Goal: Information Seeking & Learning: Learn about a topic

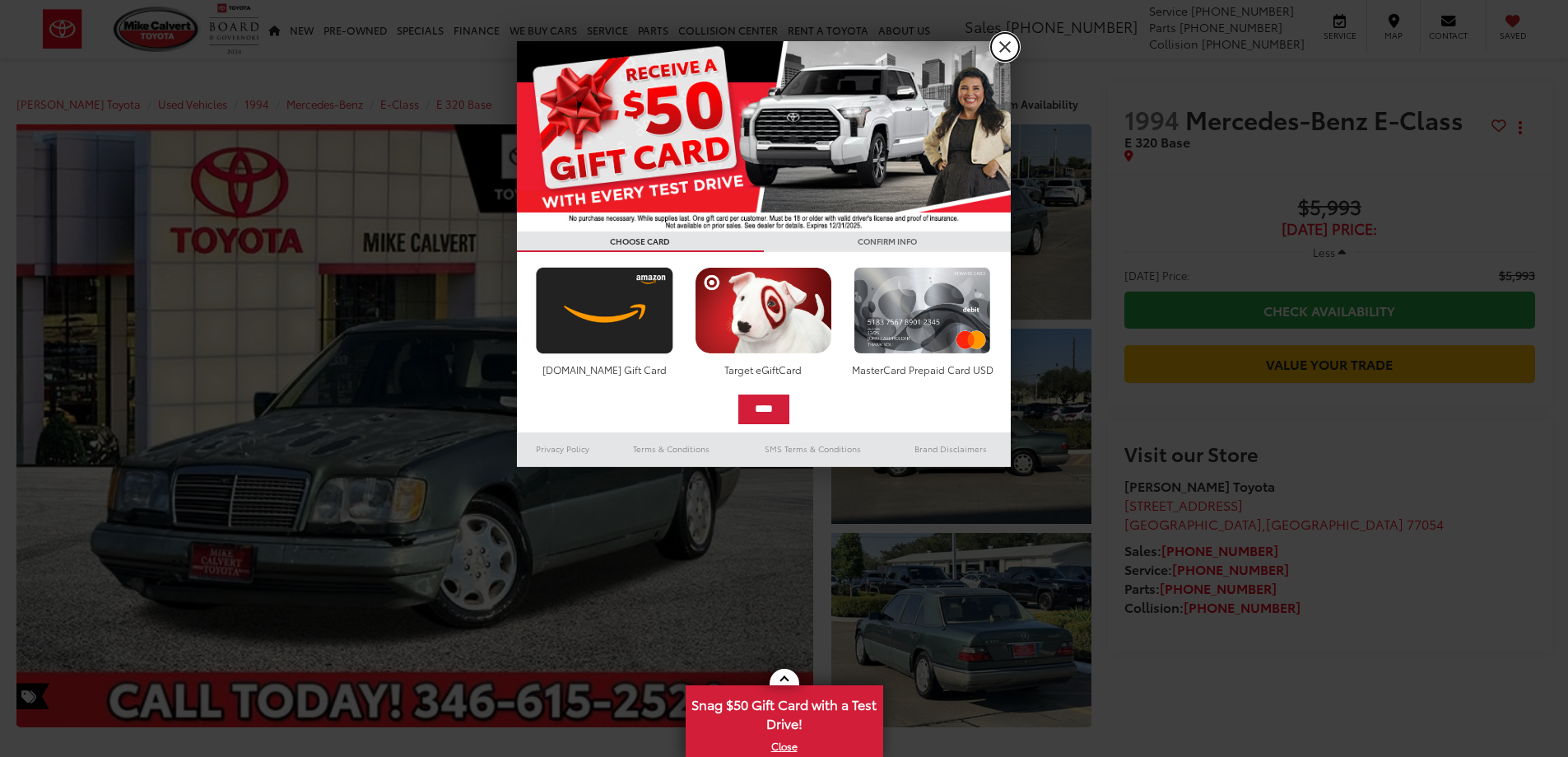
click at [1012, 44] on link "X" at bounding box center [1005, 46] width 28 height 28
click at [233, 86] on div "[PERSON_NAME] Toyota Used Vehicles 1994 Mercedes-Benz E-Class E 320 Base Confir…" at bounding box center [554, 103] width 1075 height 41
click at [1003, 42] on div "[PERSON_NAME] Toyota Sales [PHONE_NUMBER] Service [PHONE_NUMBER] Parts [PHONE_N…" at bounding box center [784, 29] width 1568 height 58
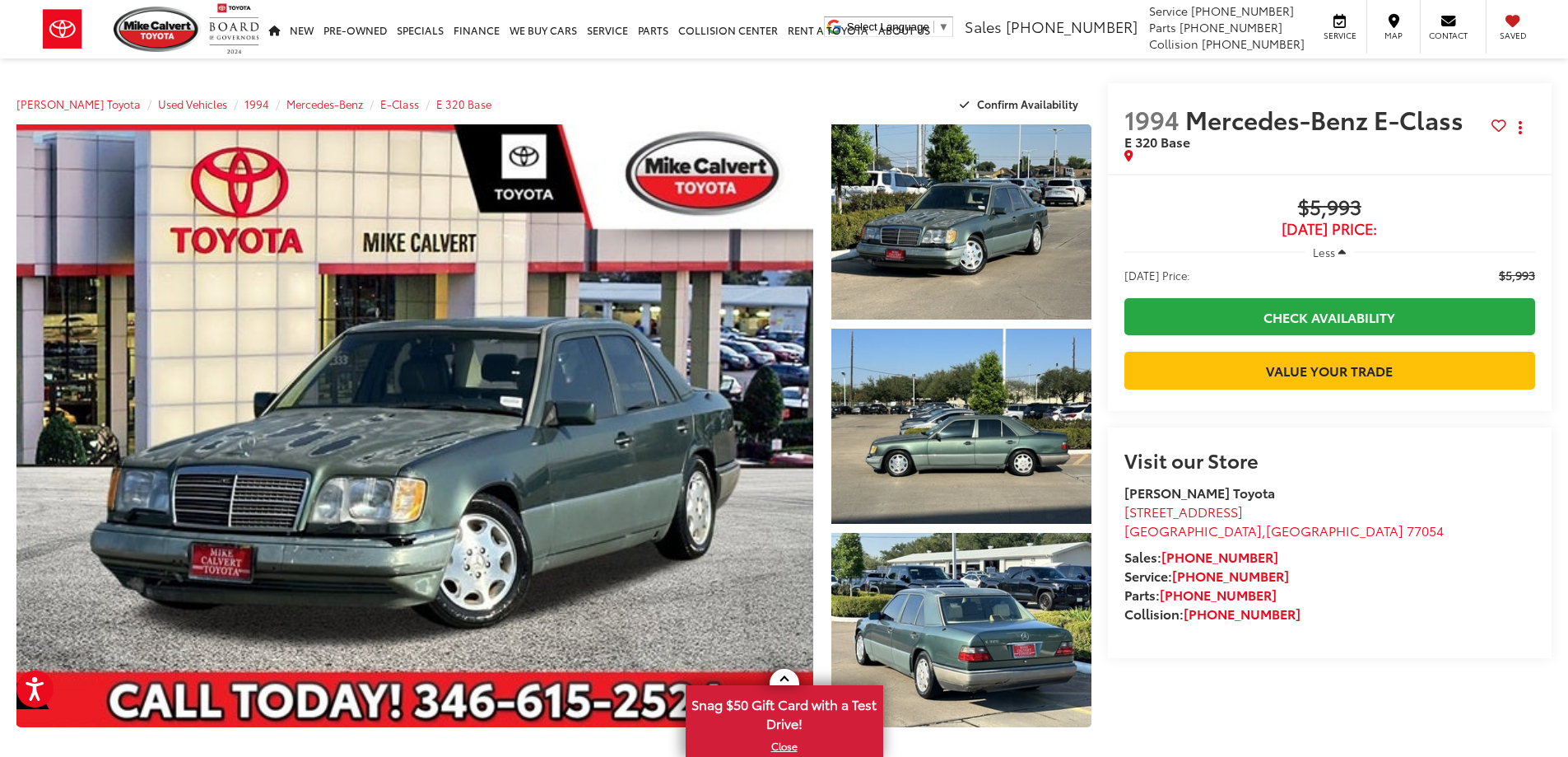
click at [1330, 251] on span "Less" at bounding box center [1324, 251] width 23 height 15
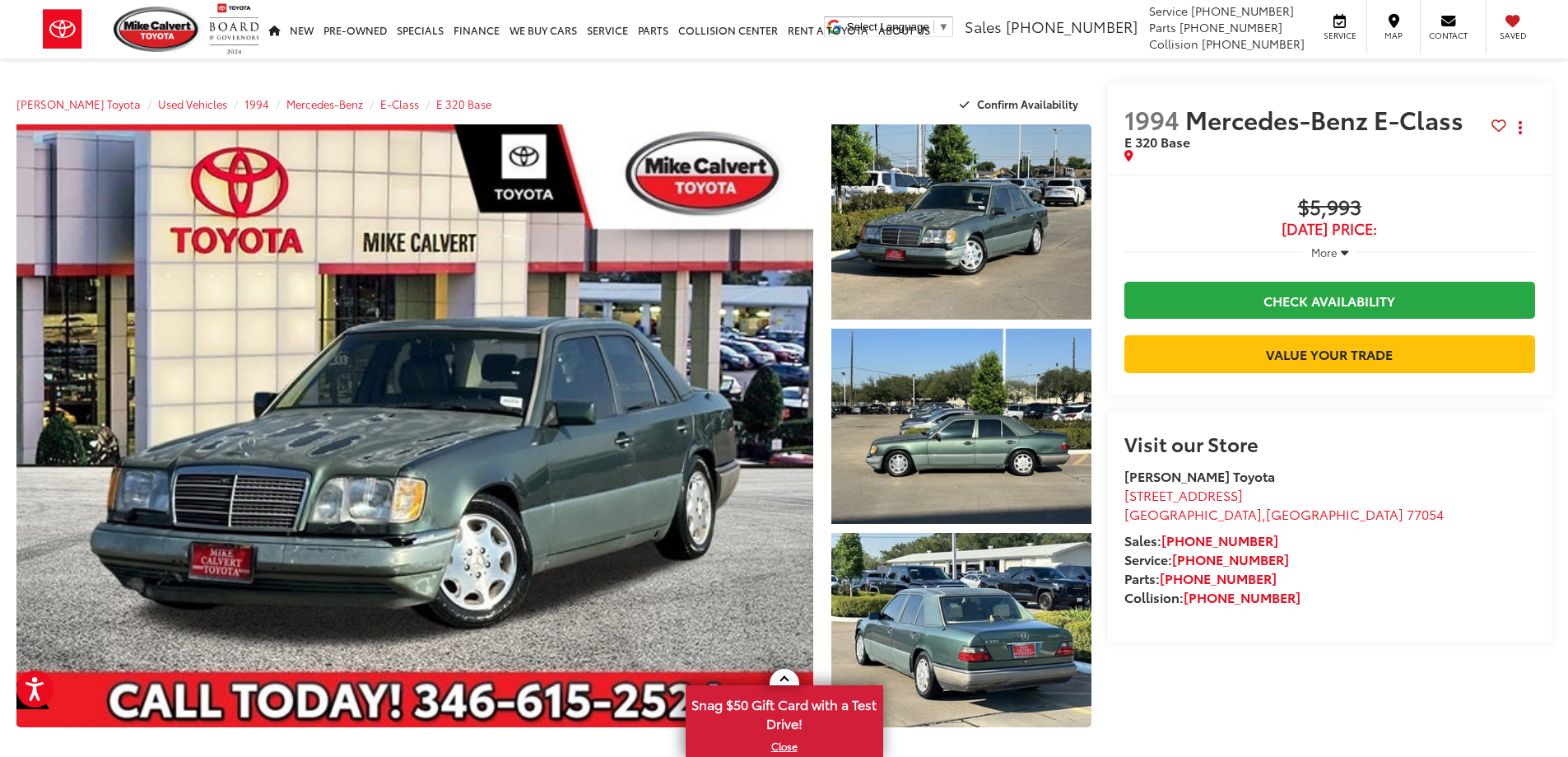
click at [1330, 251] on span "More" at bounding box center [1324, 251] width 27 height 15
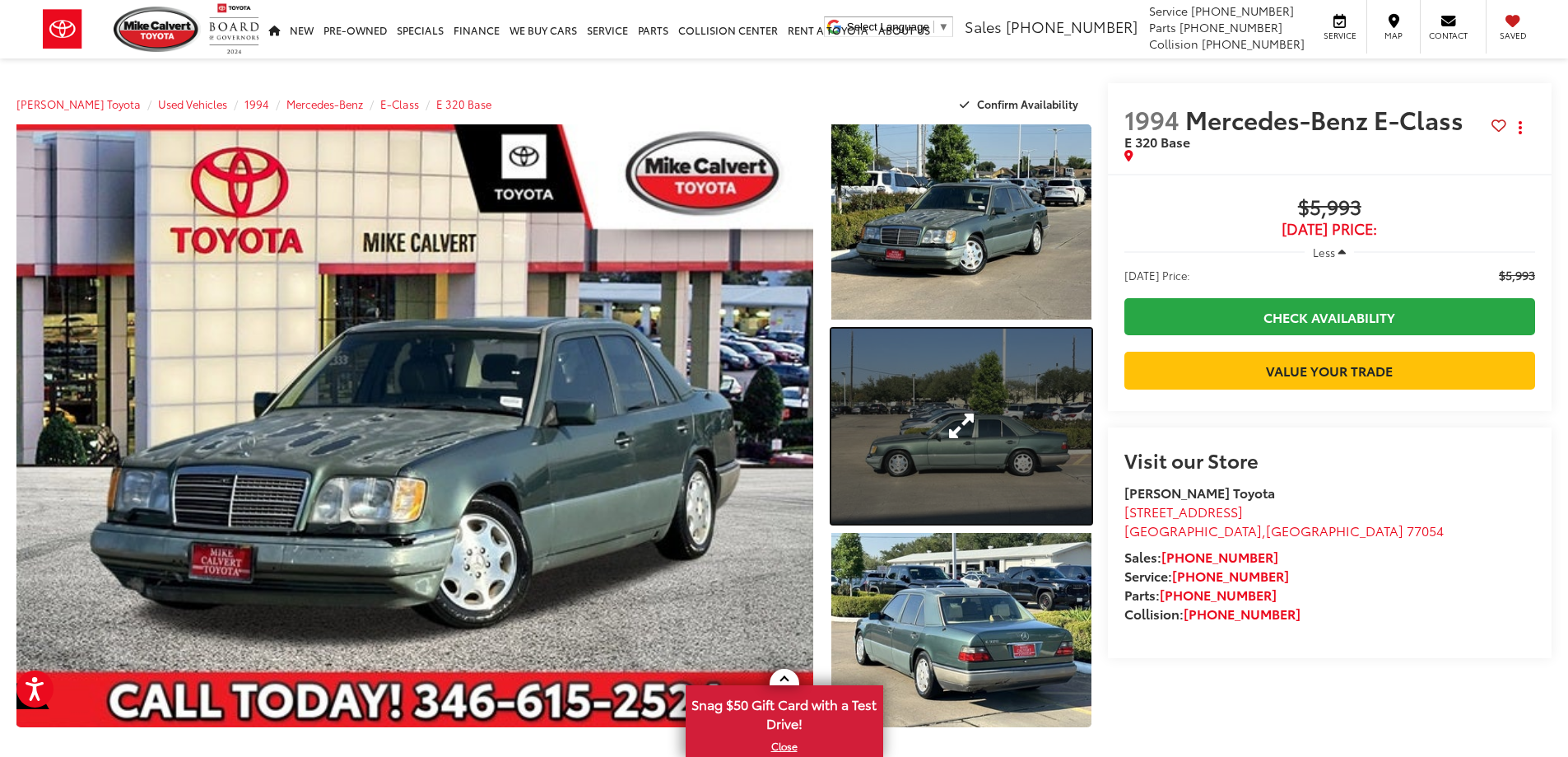
click at [1002, 381] on link "Expand Photo 2" at bounding box center [962, 426] width 260 height 195
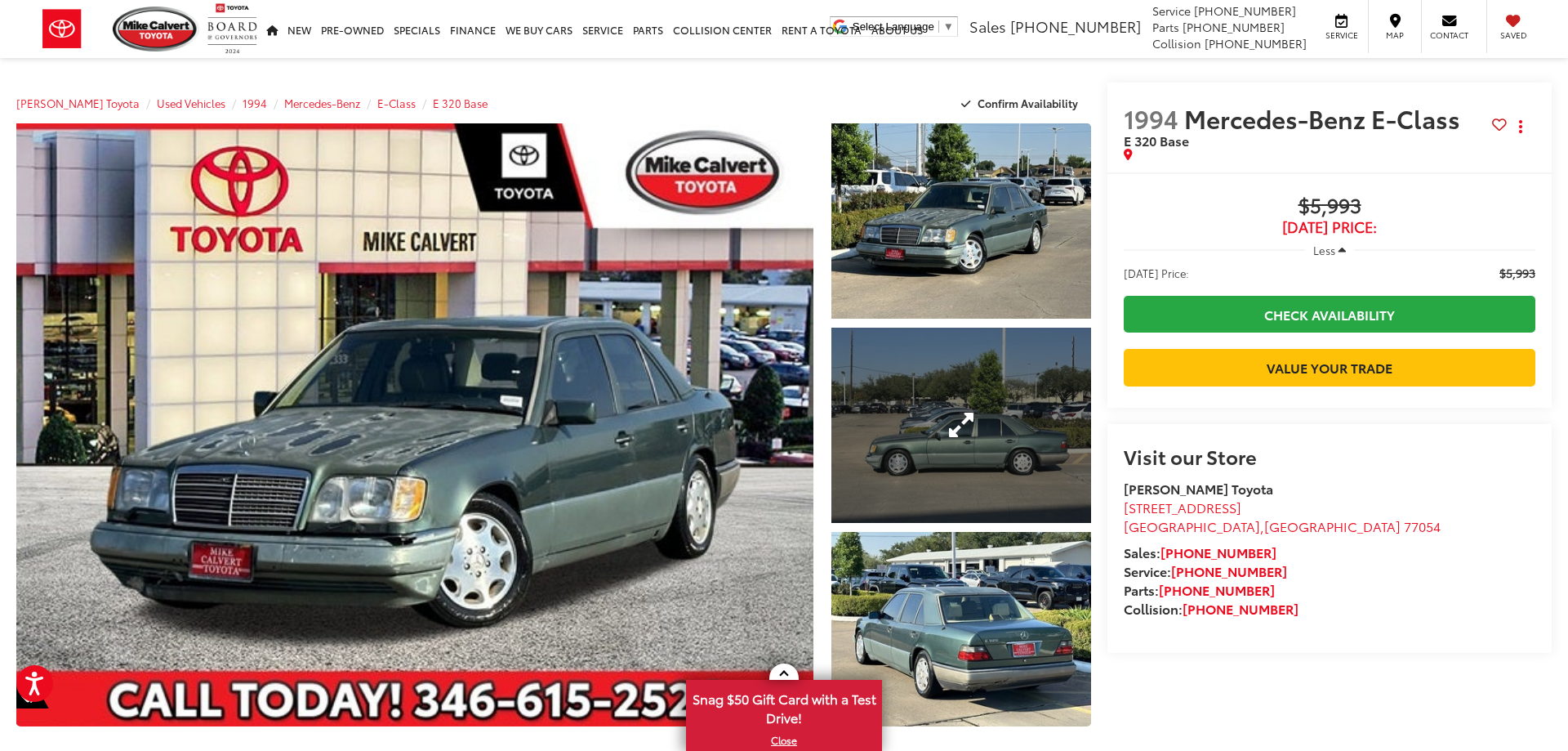
scroll to position [0, 2473]
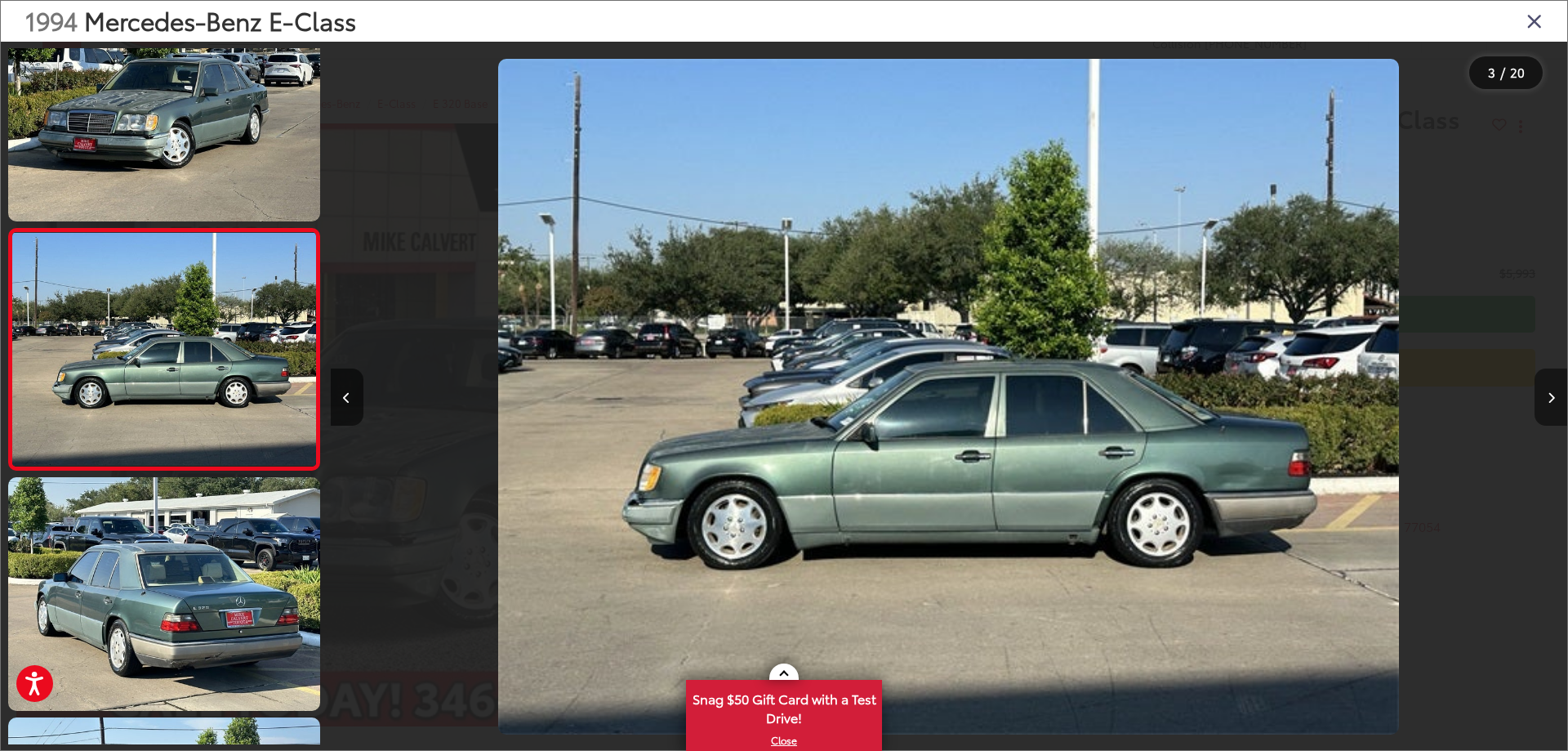
click at [1554, 396] on button "Next image" at bounding box center [1549, 396] width 32 height 58
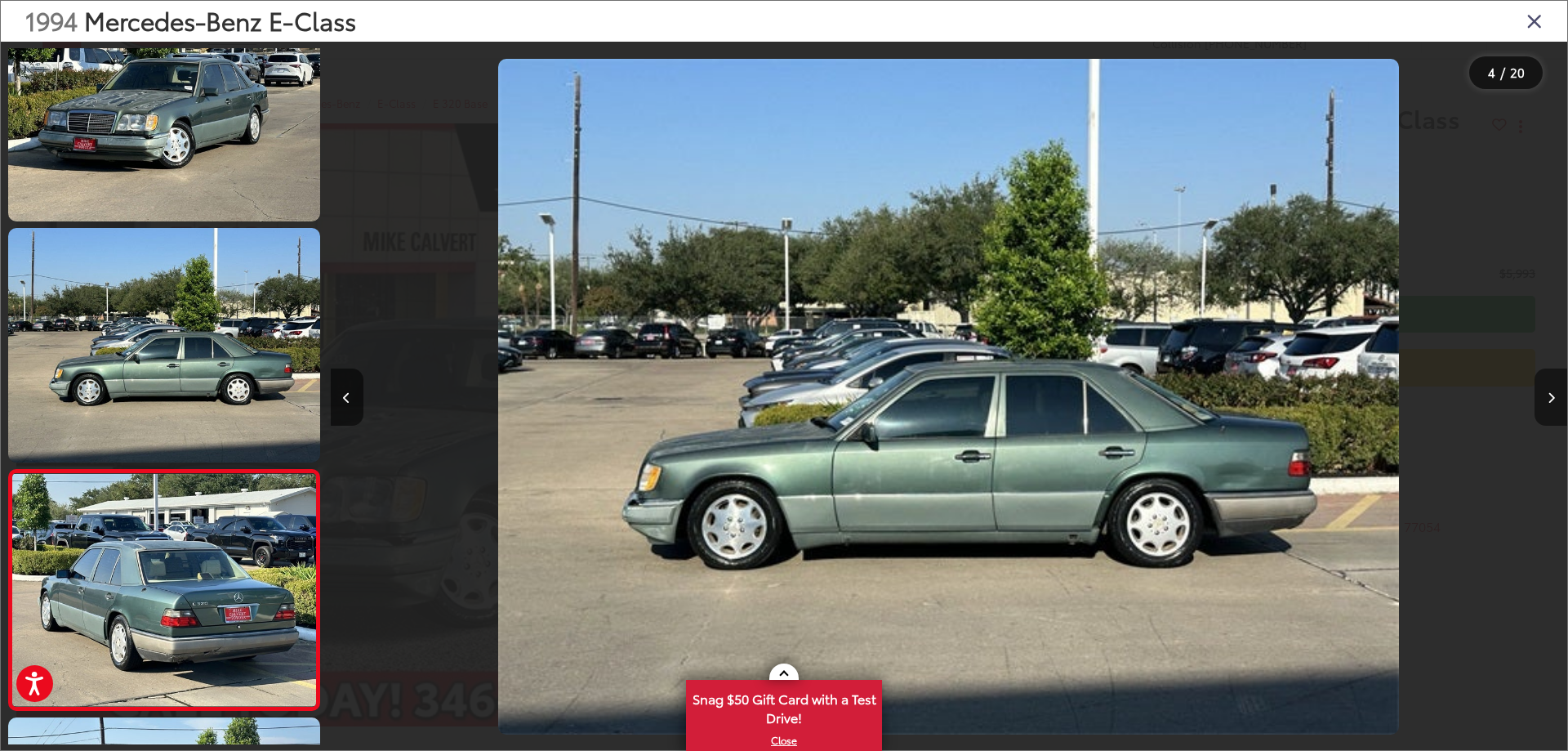
scroll to position [542, 0]
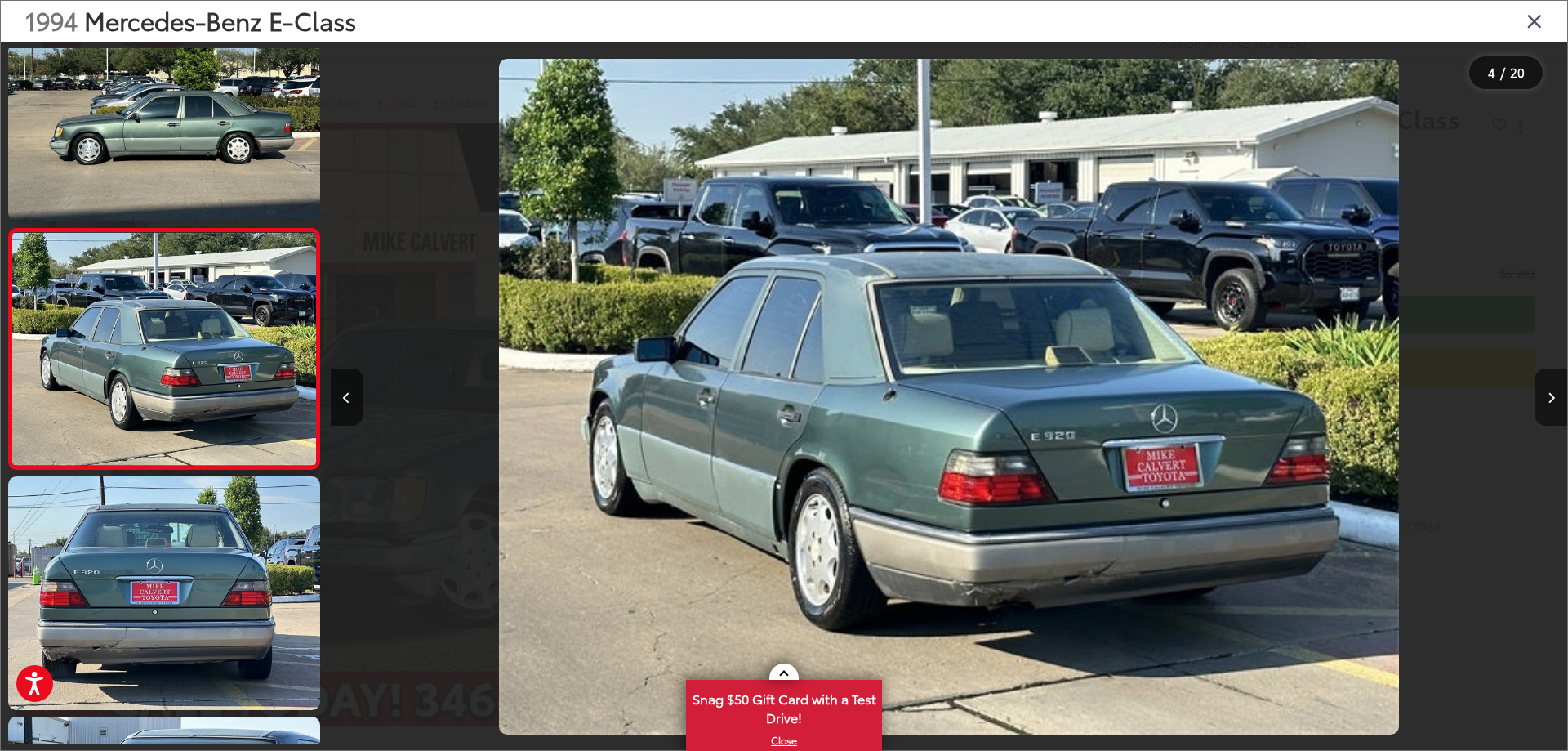
click at [1554, 396] on button "Next image" at bounding box center [1549, 396] width 32 height 58
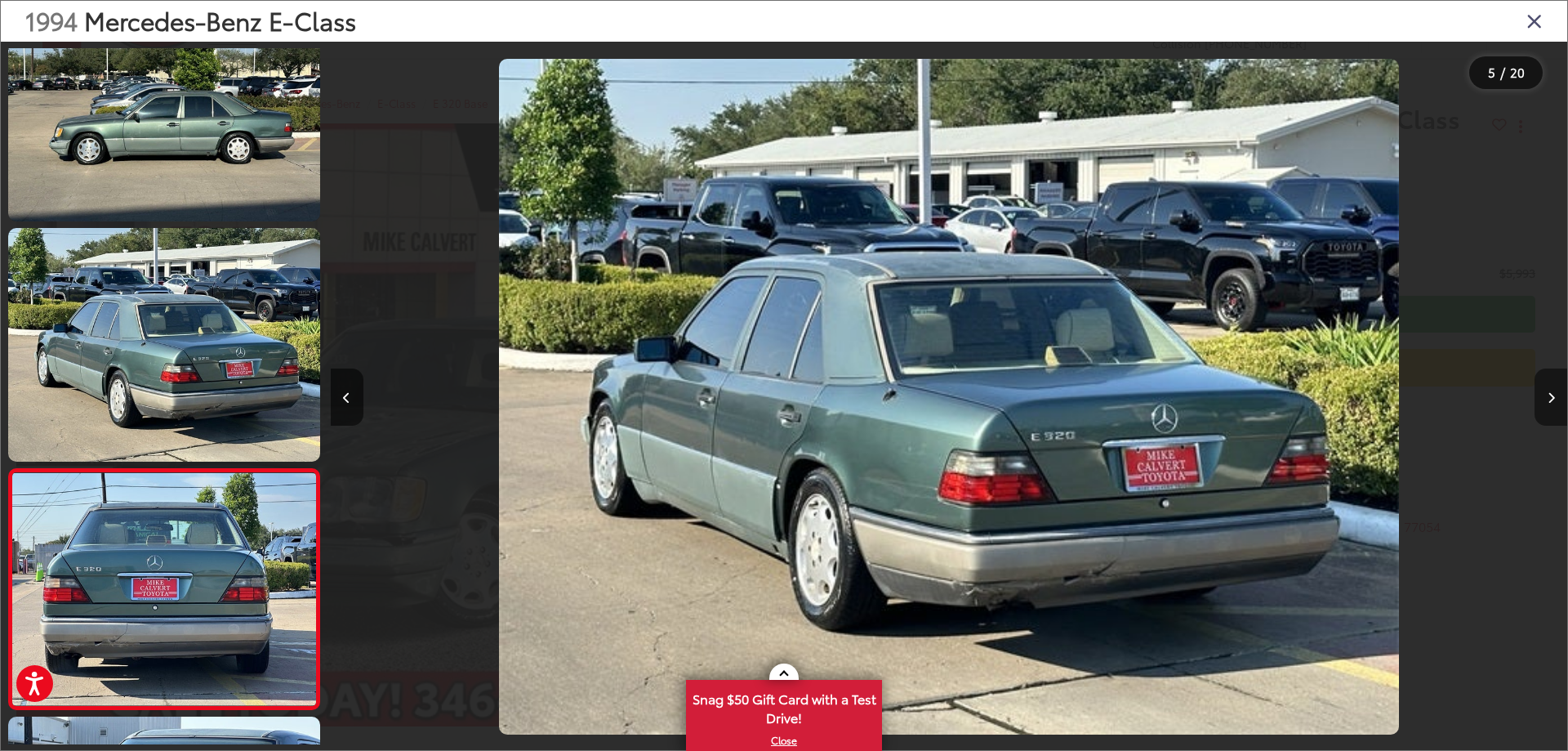
scroll to position [782, 0]
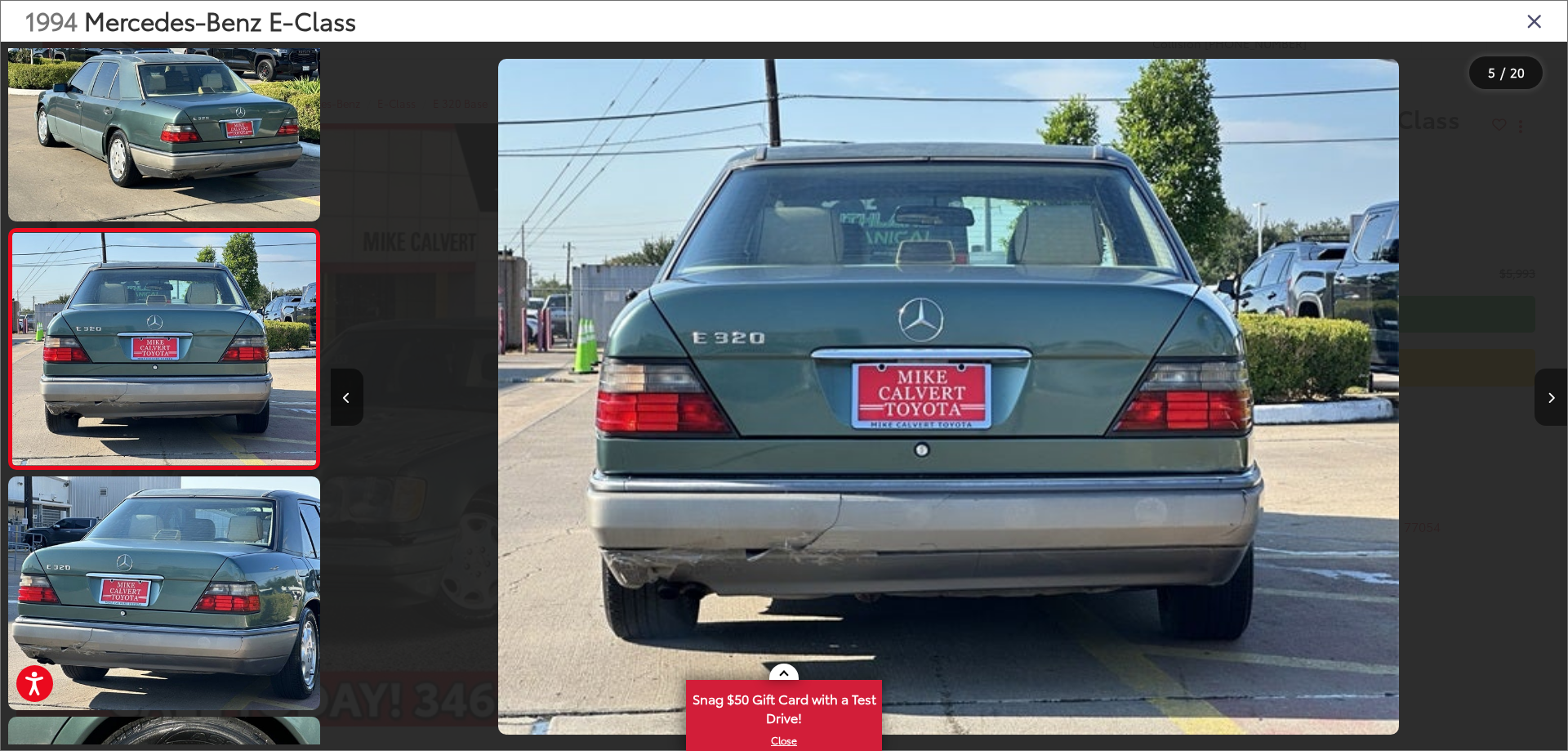
click at [1554, 396] on button "Next image" at bounding box center [1549, 396] width 32 height 58
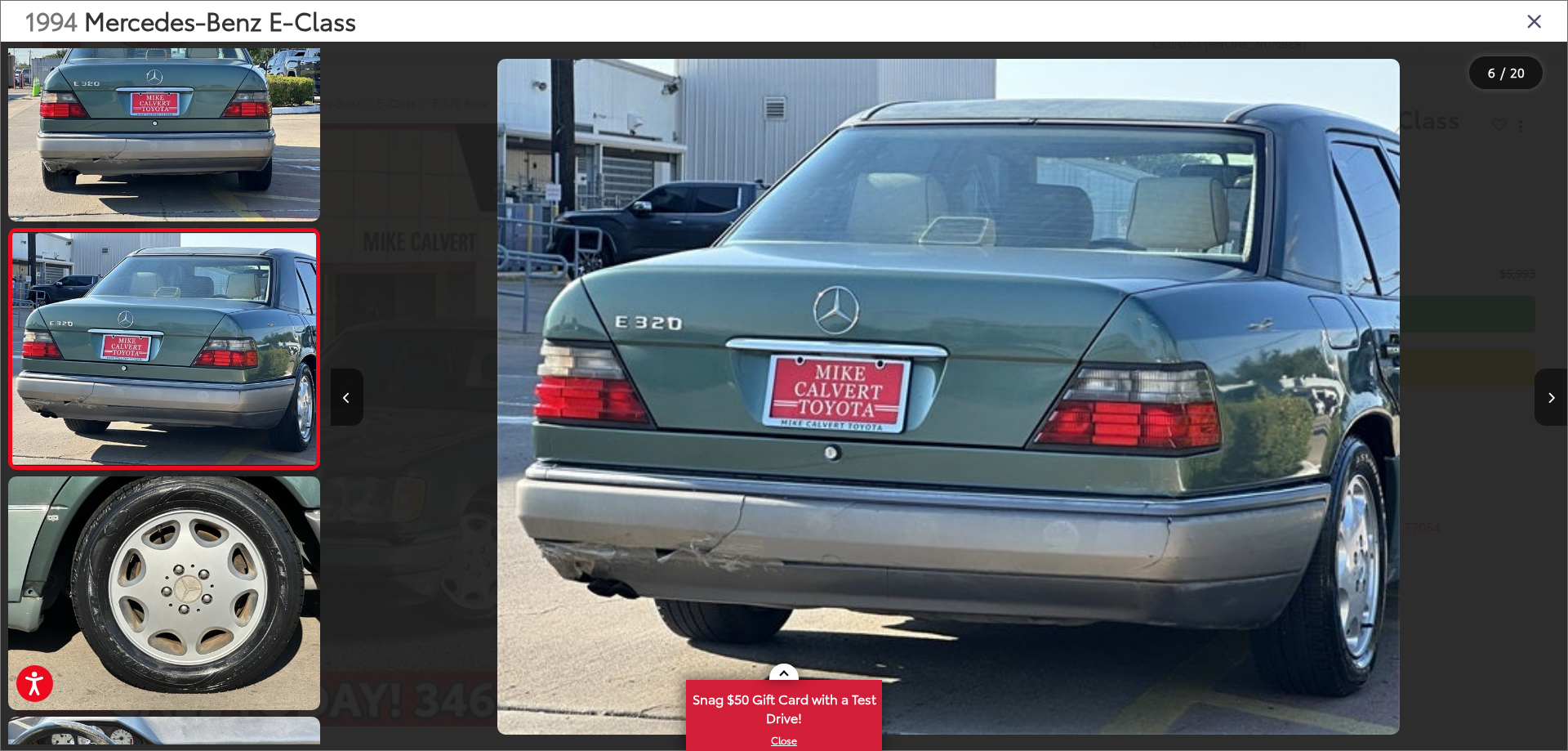
click at [1554, 396] on button "Next image" at bounding box center [1549, 396] width 32 height 58
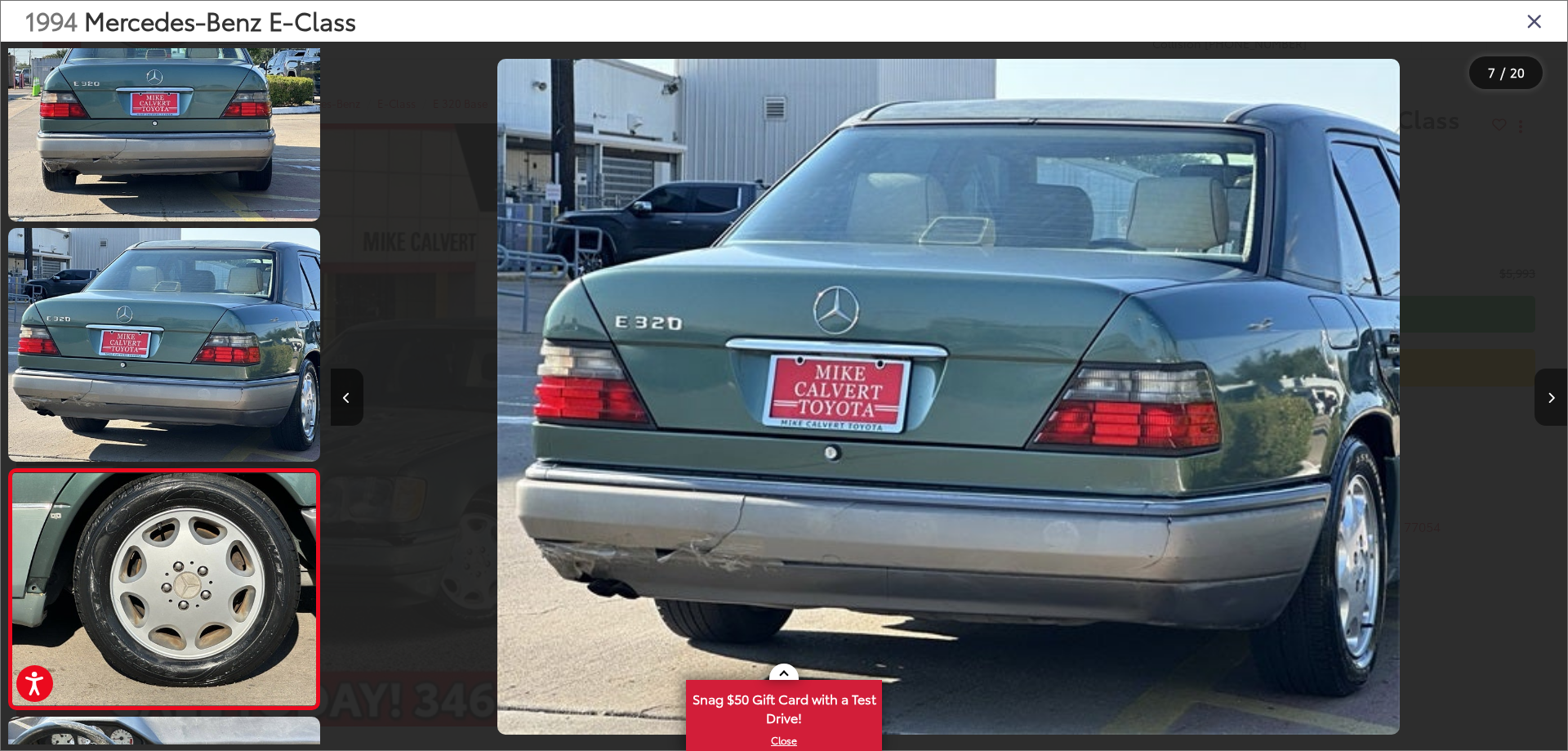
scroll to position [1263, 0]
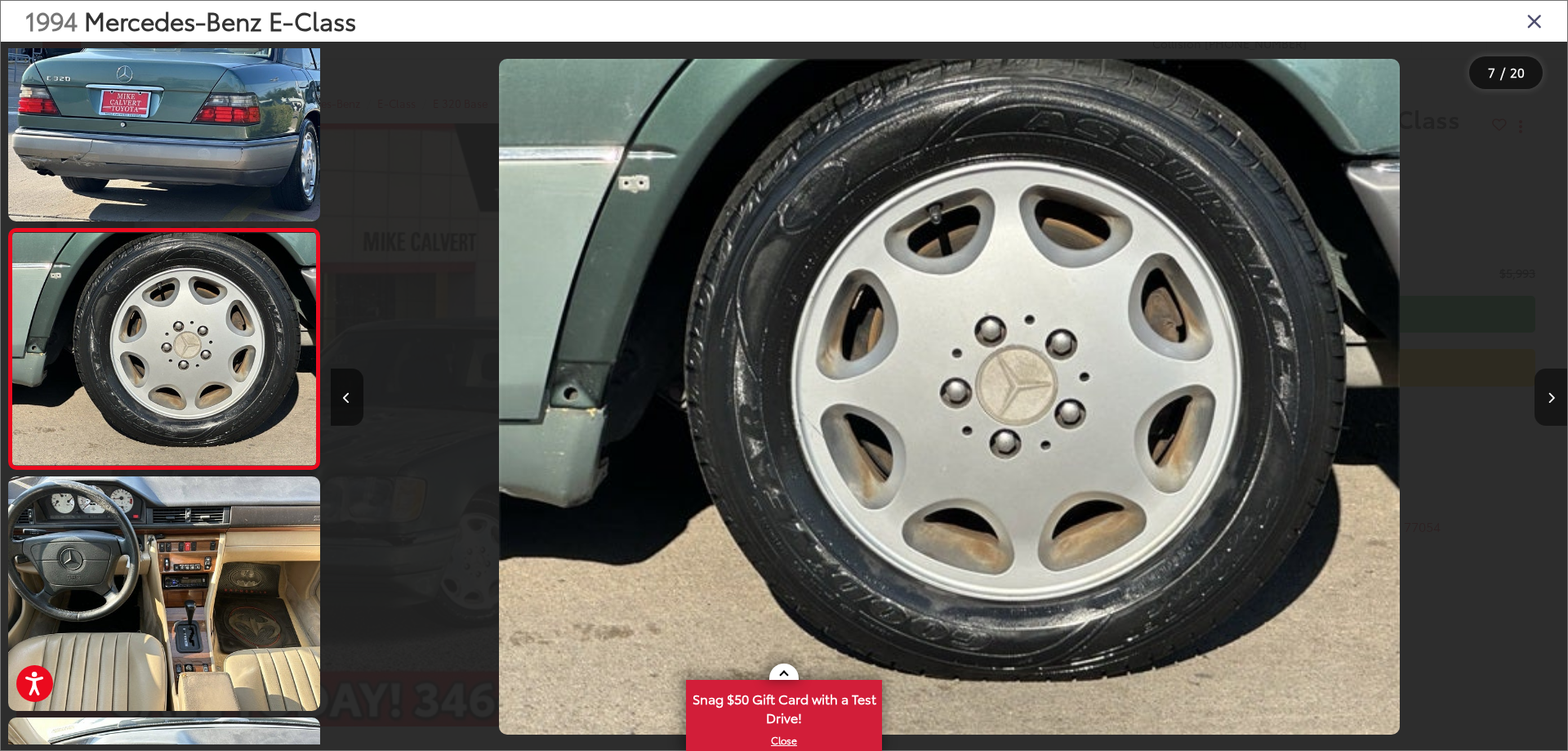
click at [1554, 396] on button "Next image" at bounding box center [1549, 396] width 32 height 58
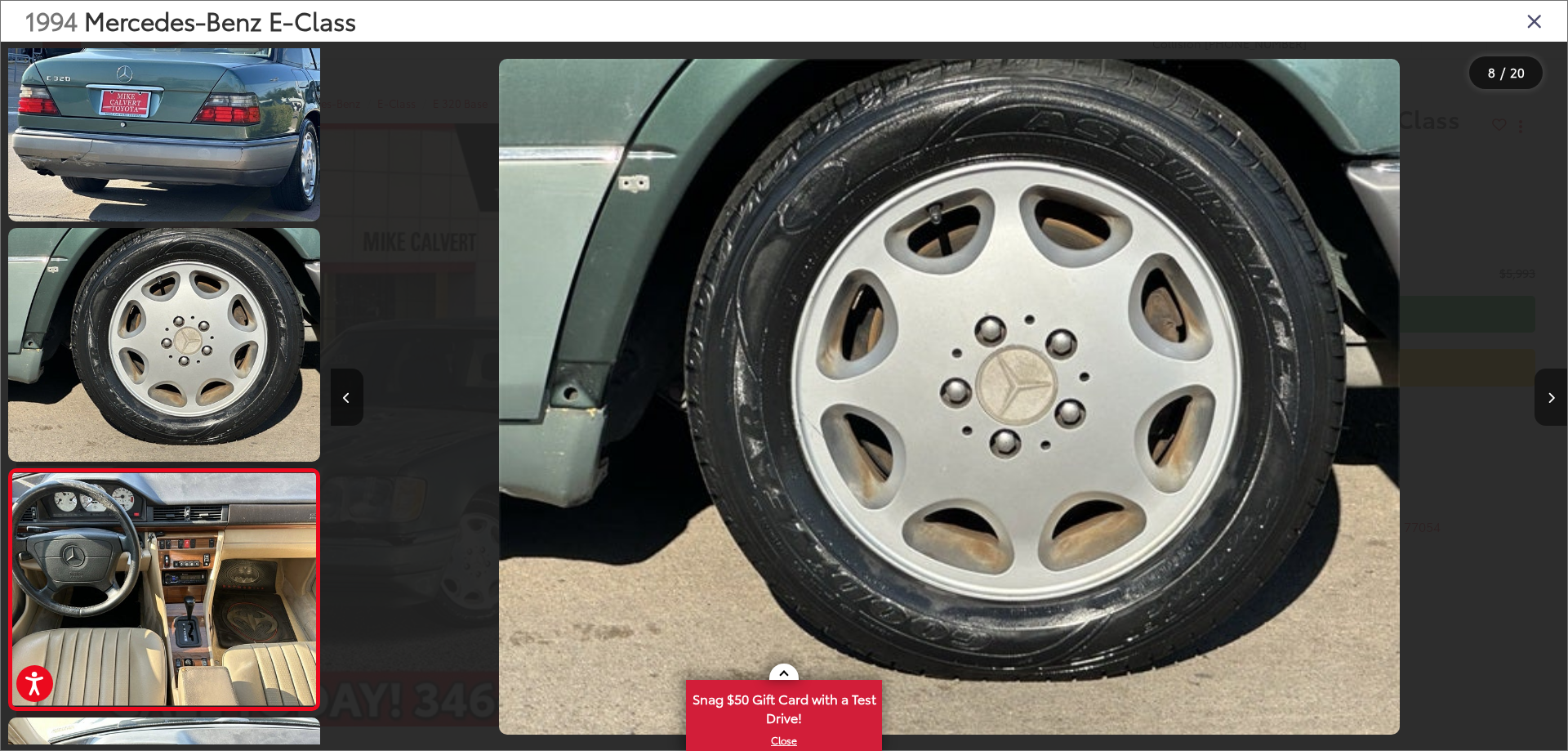
scroll to position [1503, 0]
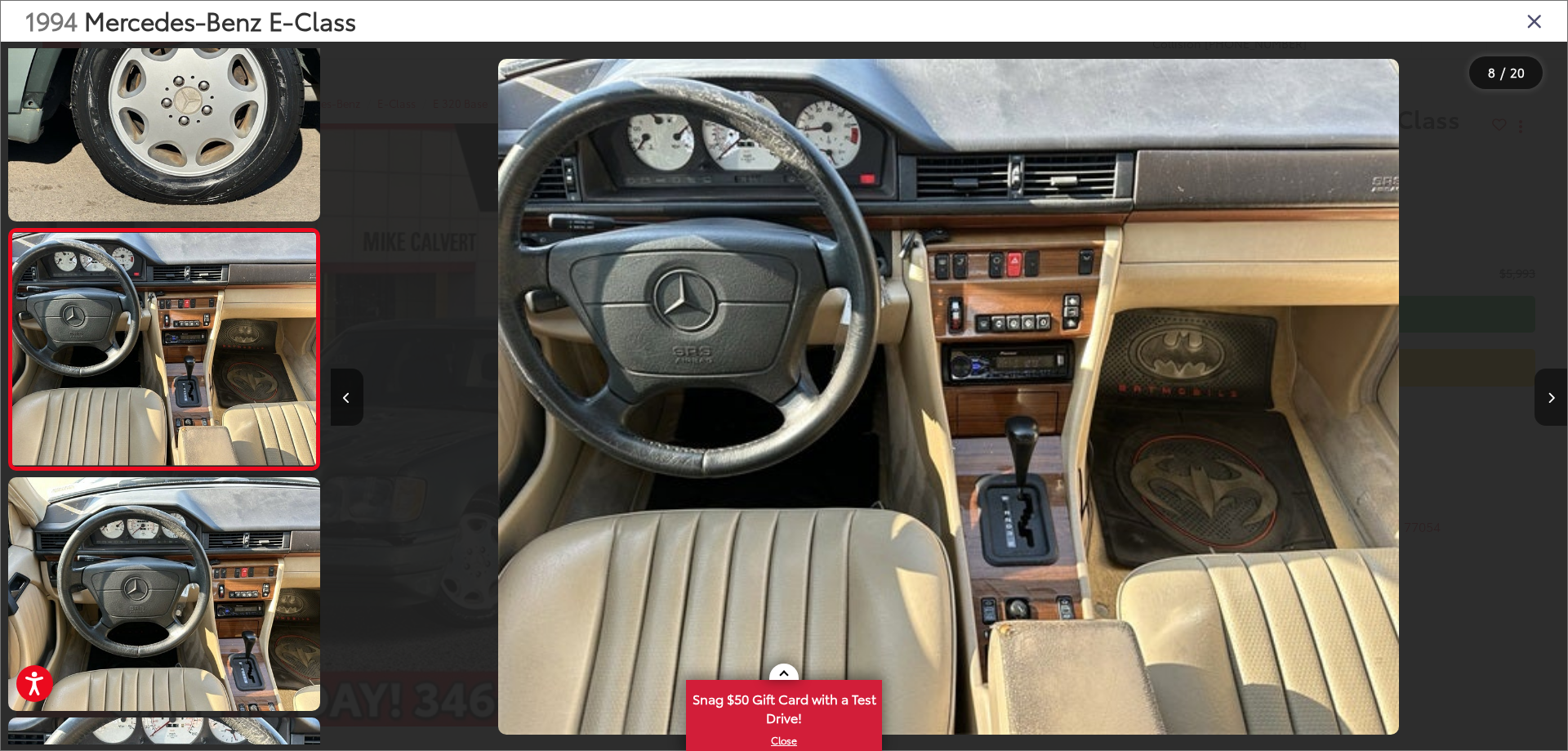
click at [1554, 396] on button "Next image" at bounding box center [1549, 396] width 32 height 58
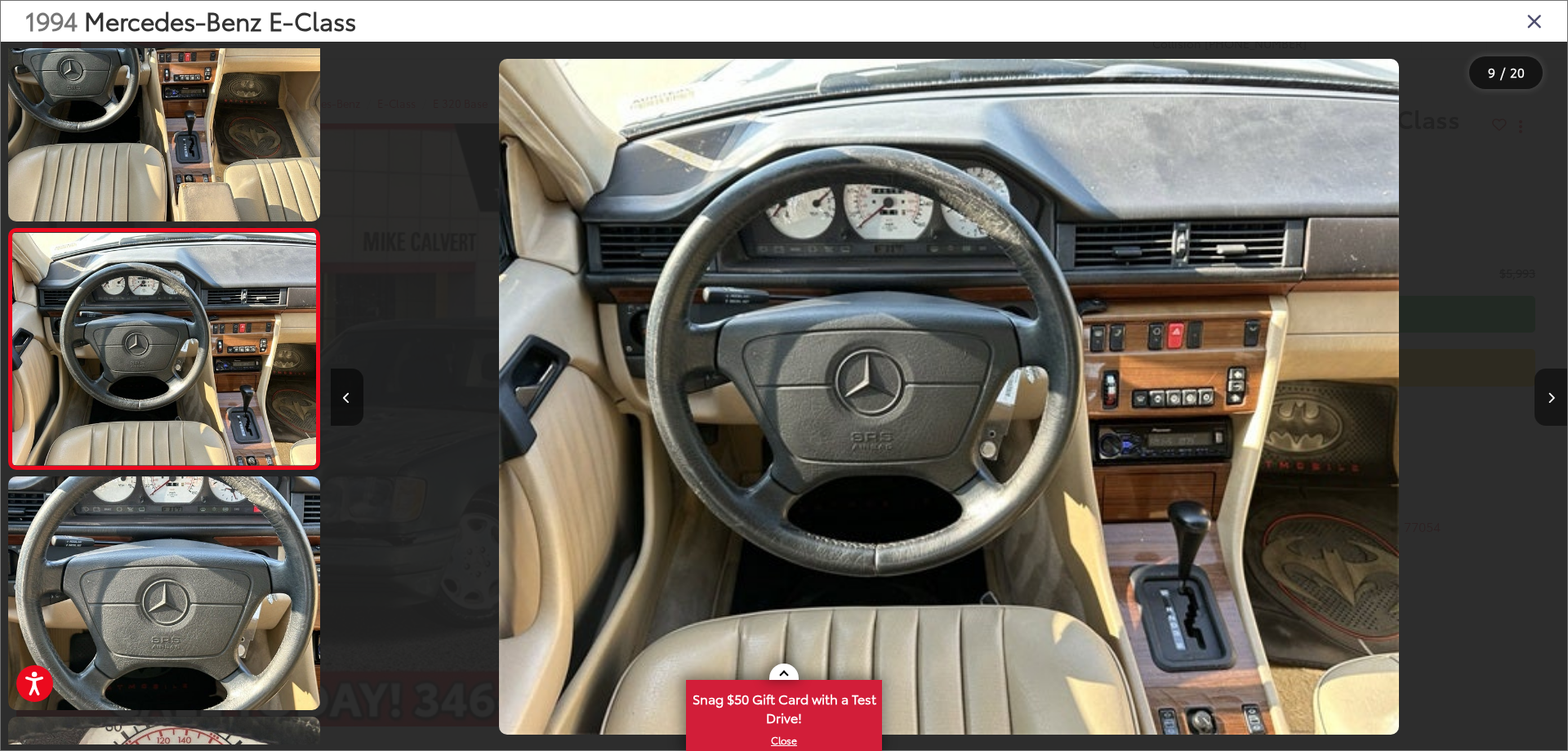
click at [1554, 396] on button "Next image" at bounding box center [1549, 396] width 32 height 58
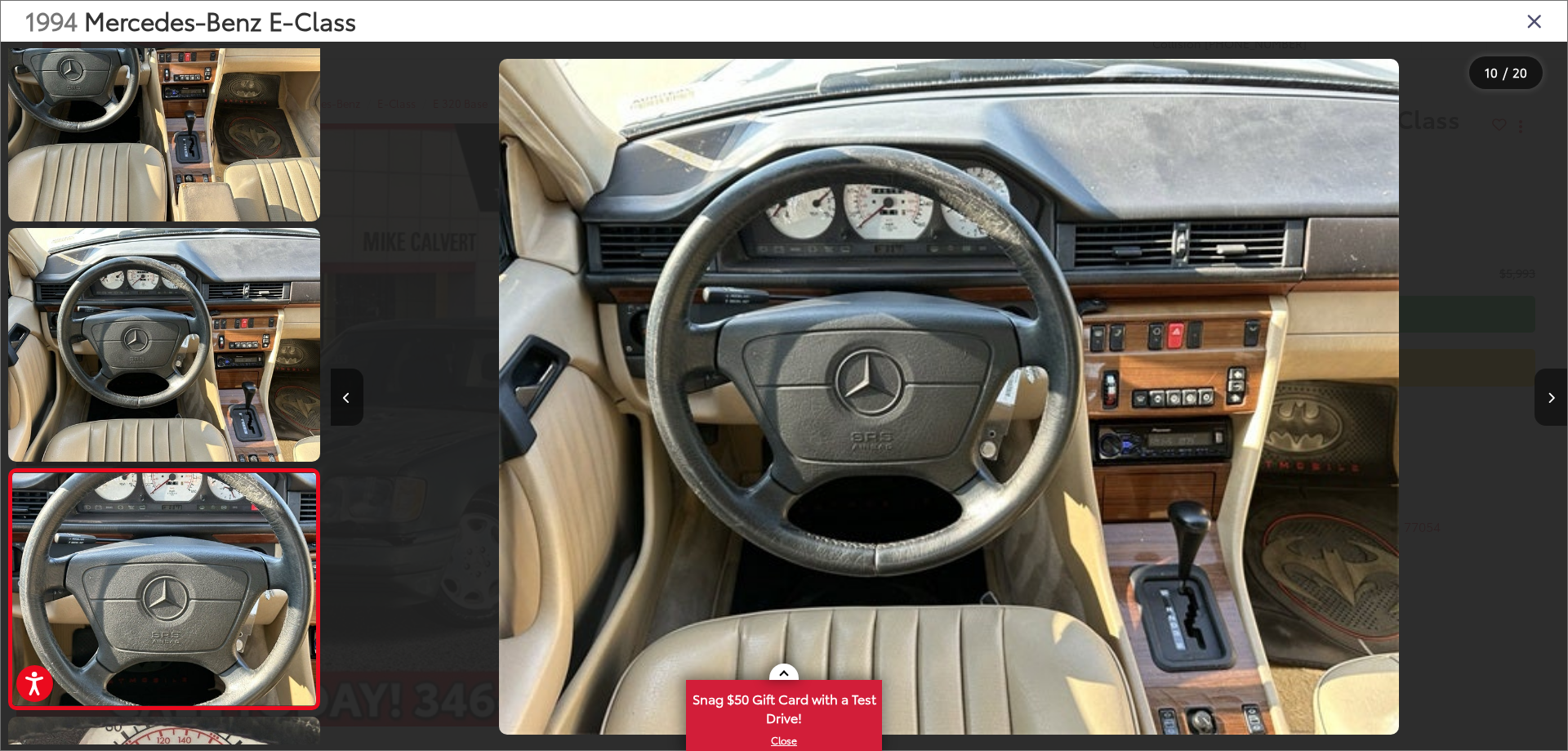
scroll to position [1983, 0]
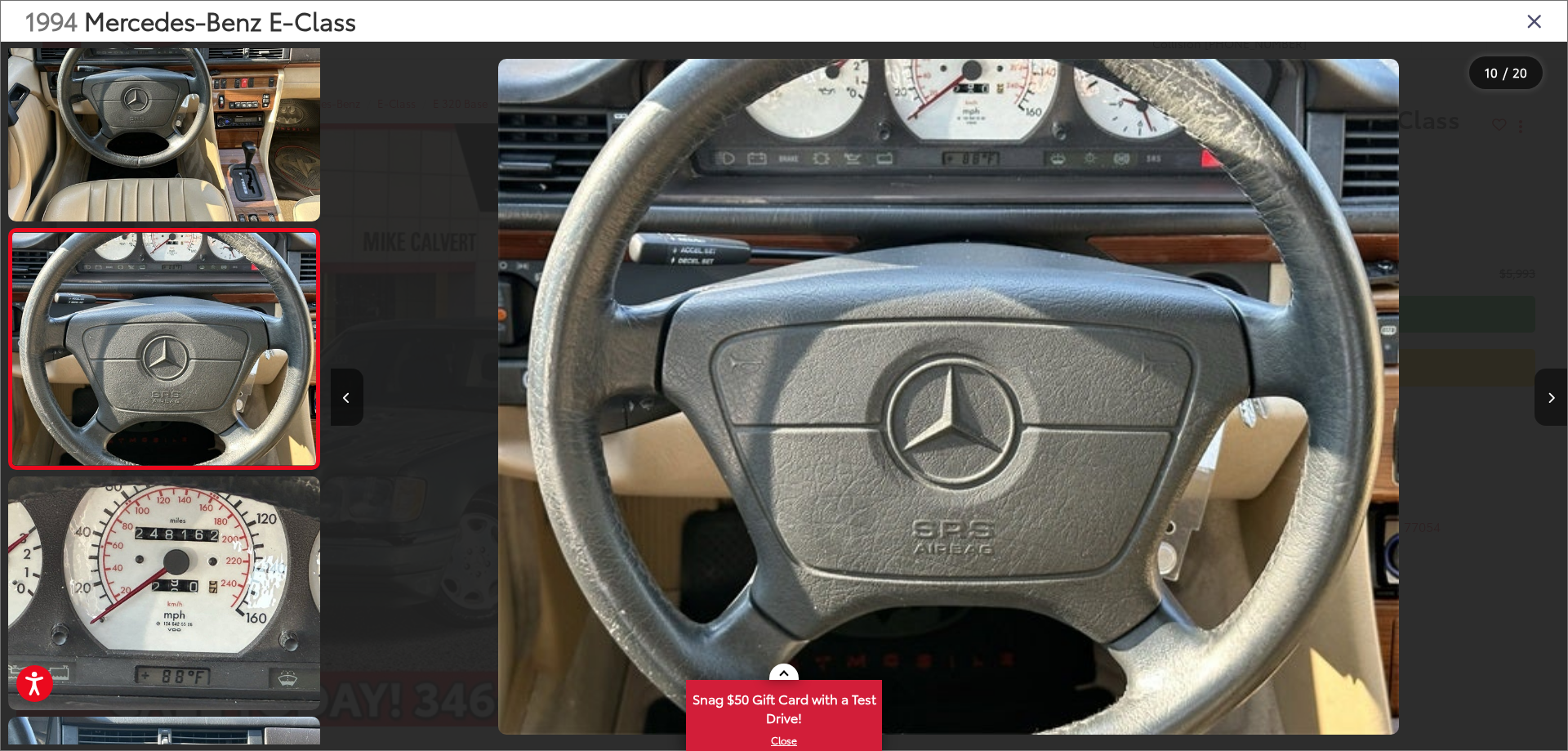
click at [1554, 396] on button "Next image" at bounding box center [1549, 396] width 32 height 58
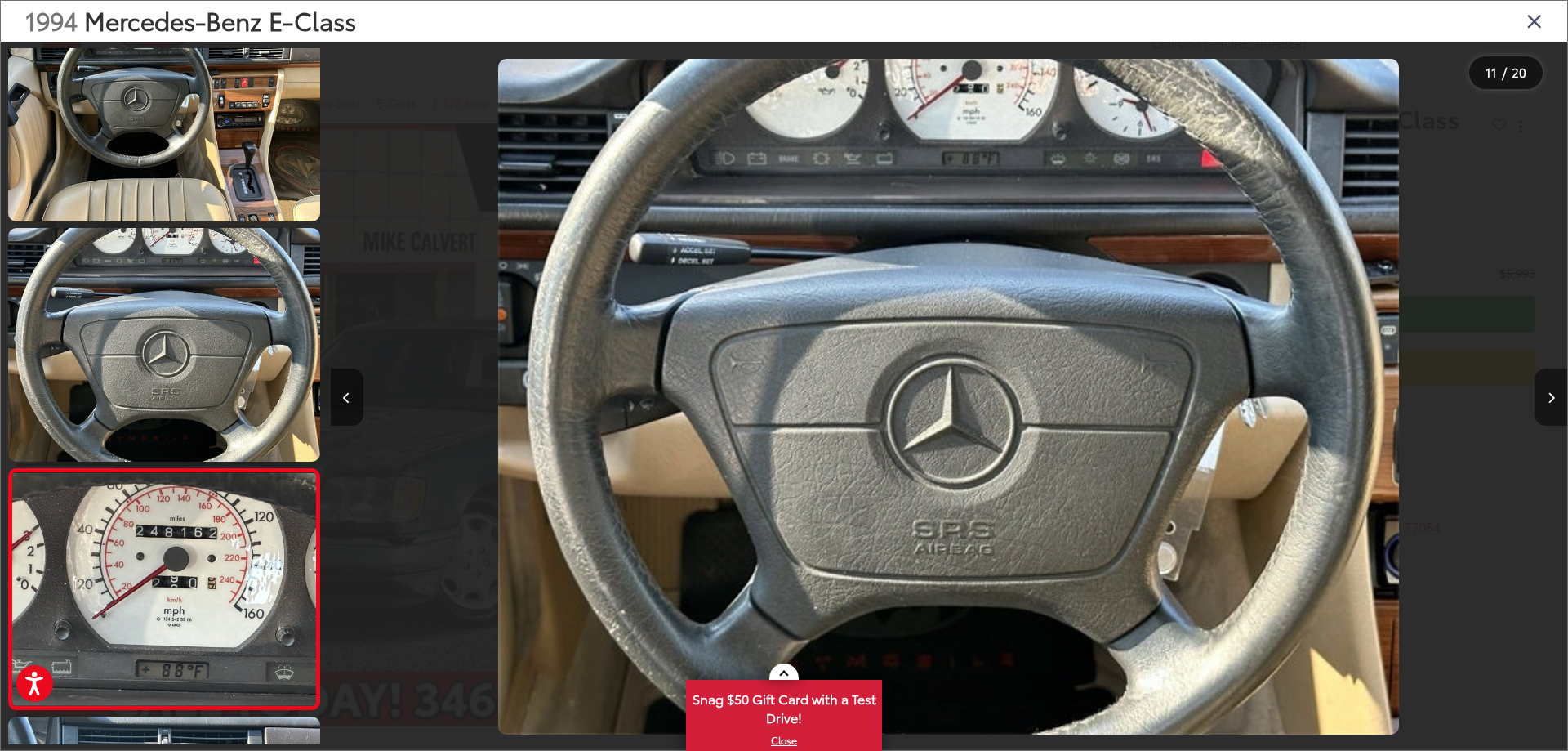
scroll to position [2224, 0]
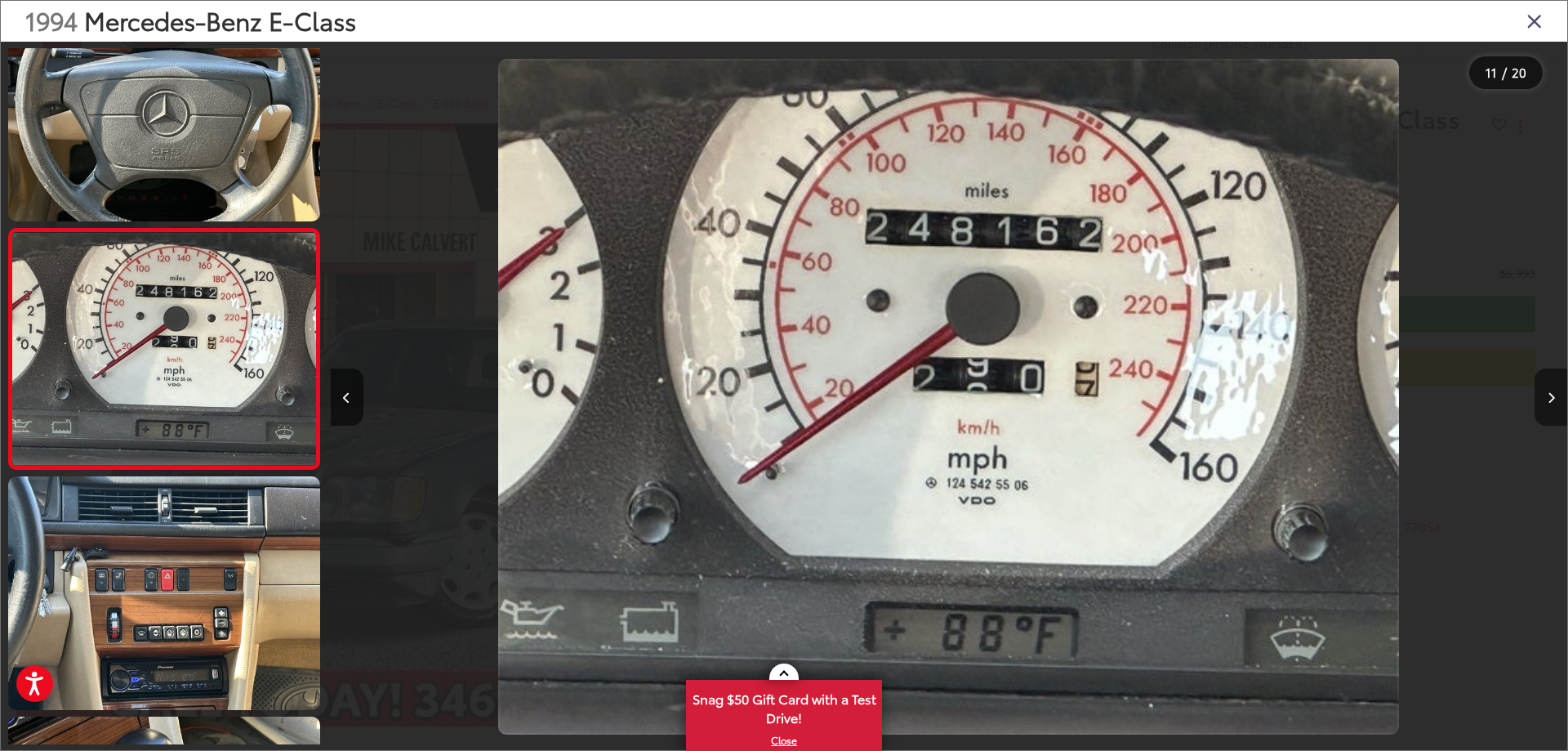
click at [1548, 393] on icon "Next image" at bounding box center [1551, 397] width 8 height 12
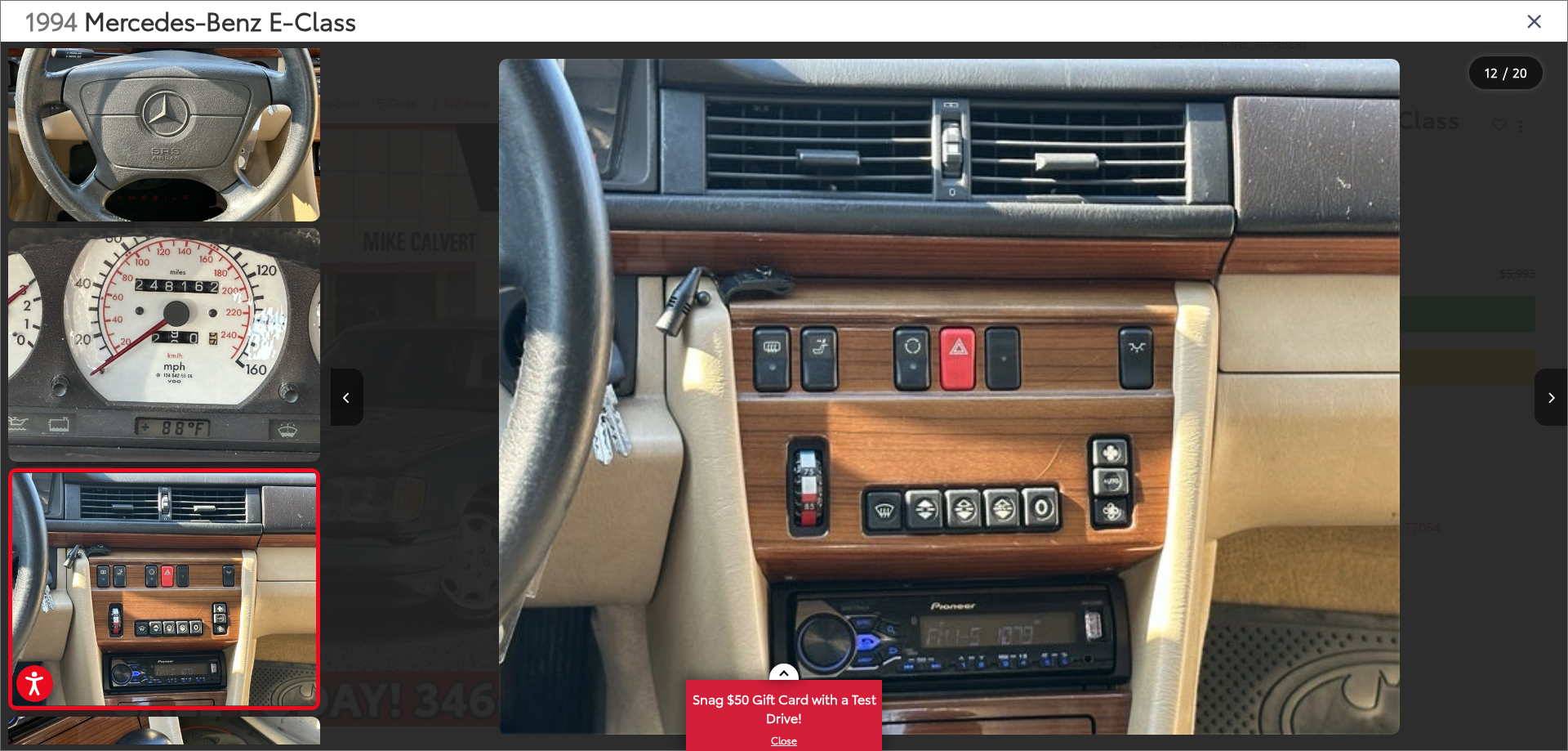
scroll to position [2464, 0]
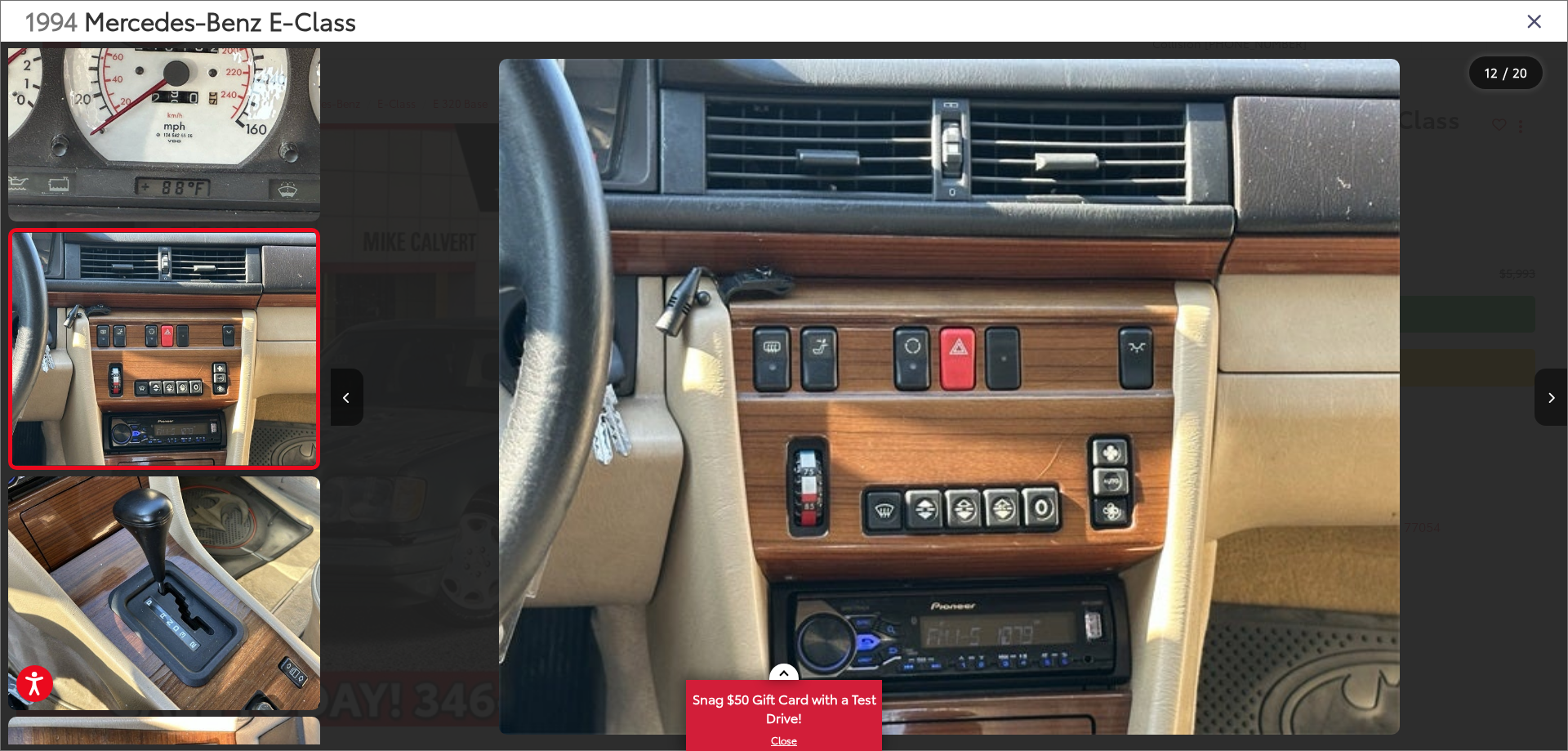
click at [1548, 393] on icon "Next image" at bounding box center [1551, 397] width 8 height 12
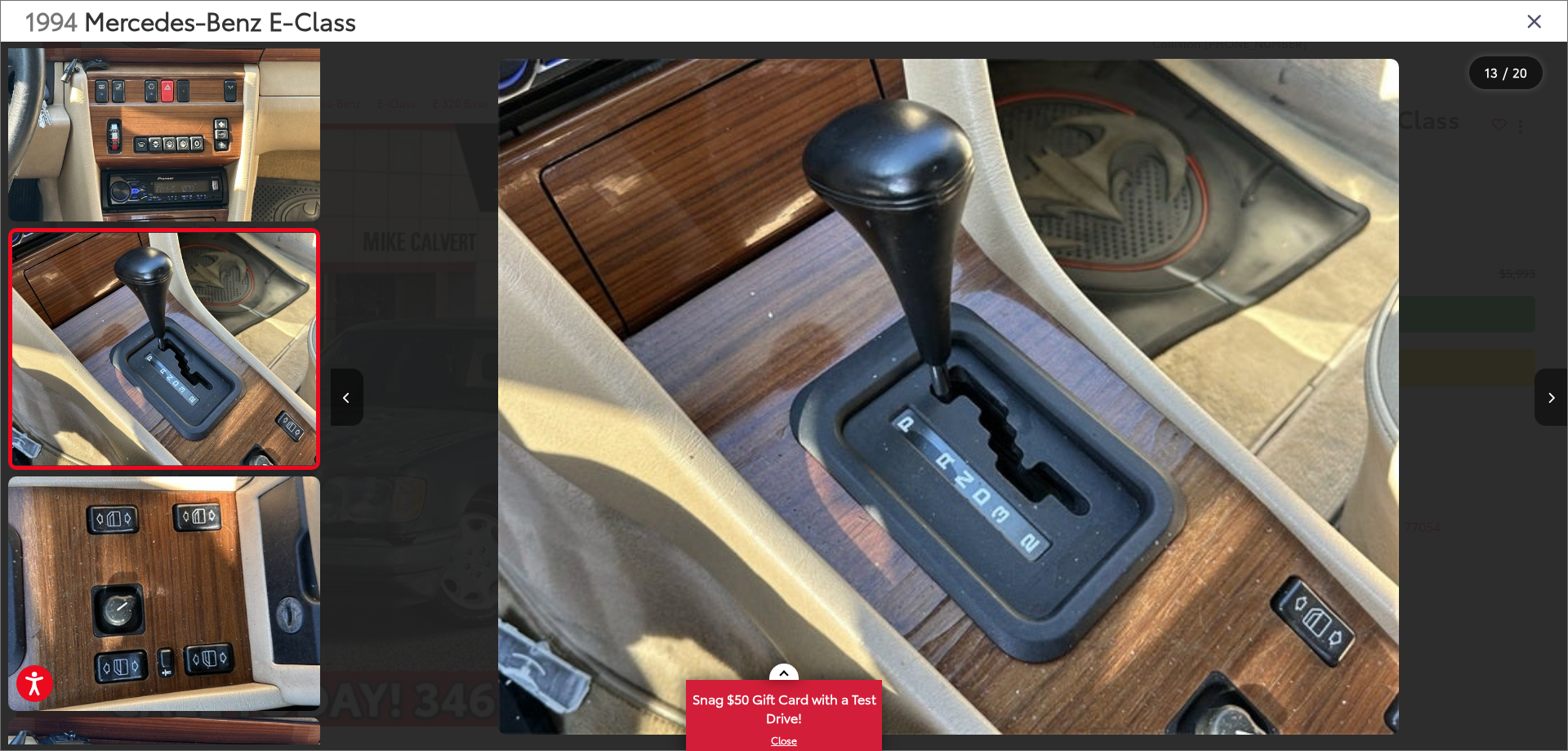
click at [1548, 393] on icon "Next image" at bounding box center [1551, 397] width 8 height 12
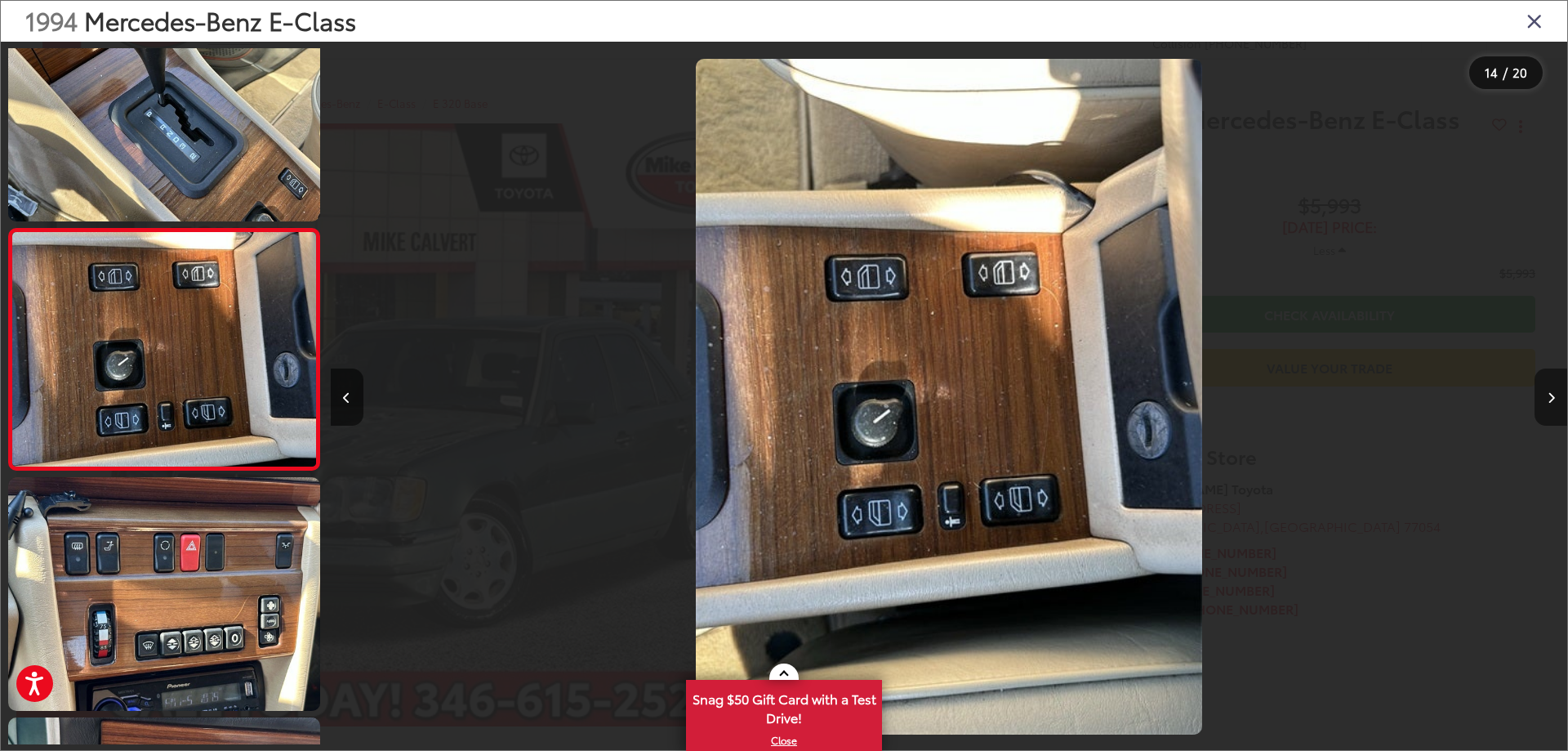
click at [1548, 393] on icon "Next image" at bounding box center [1551, 397] width 8 height 12
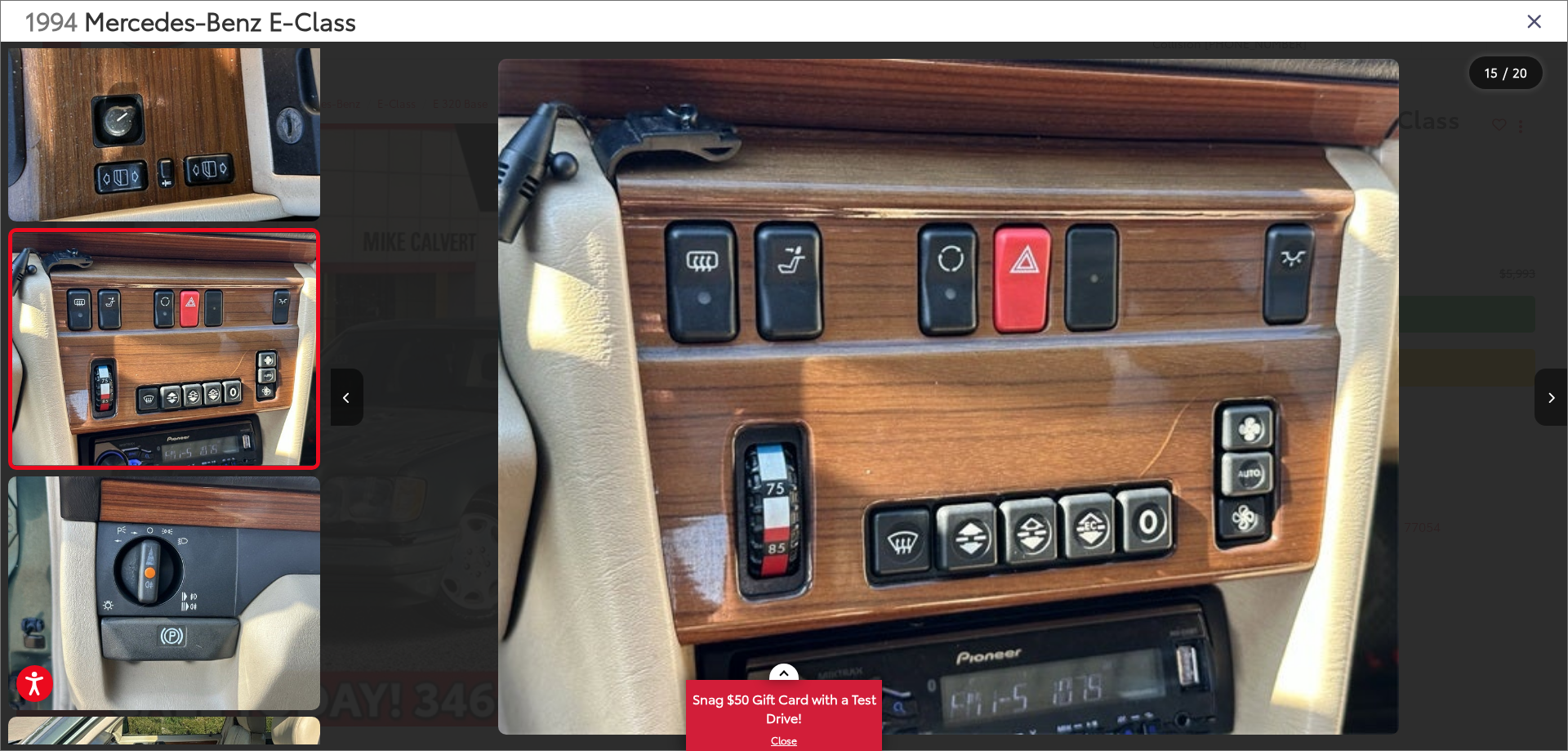
click at [1547, 392] on icon "Next image" at bounding box center [1551, 397] width 8 height 12
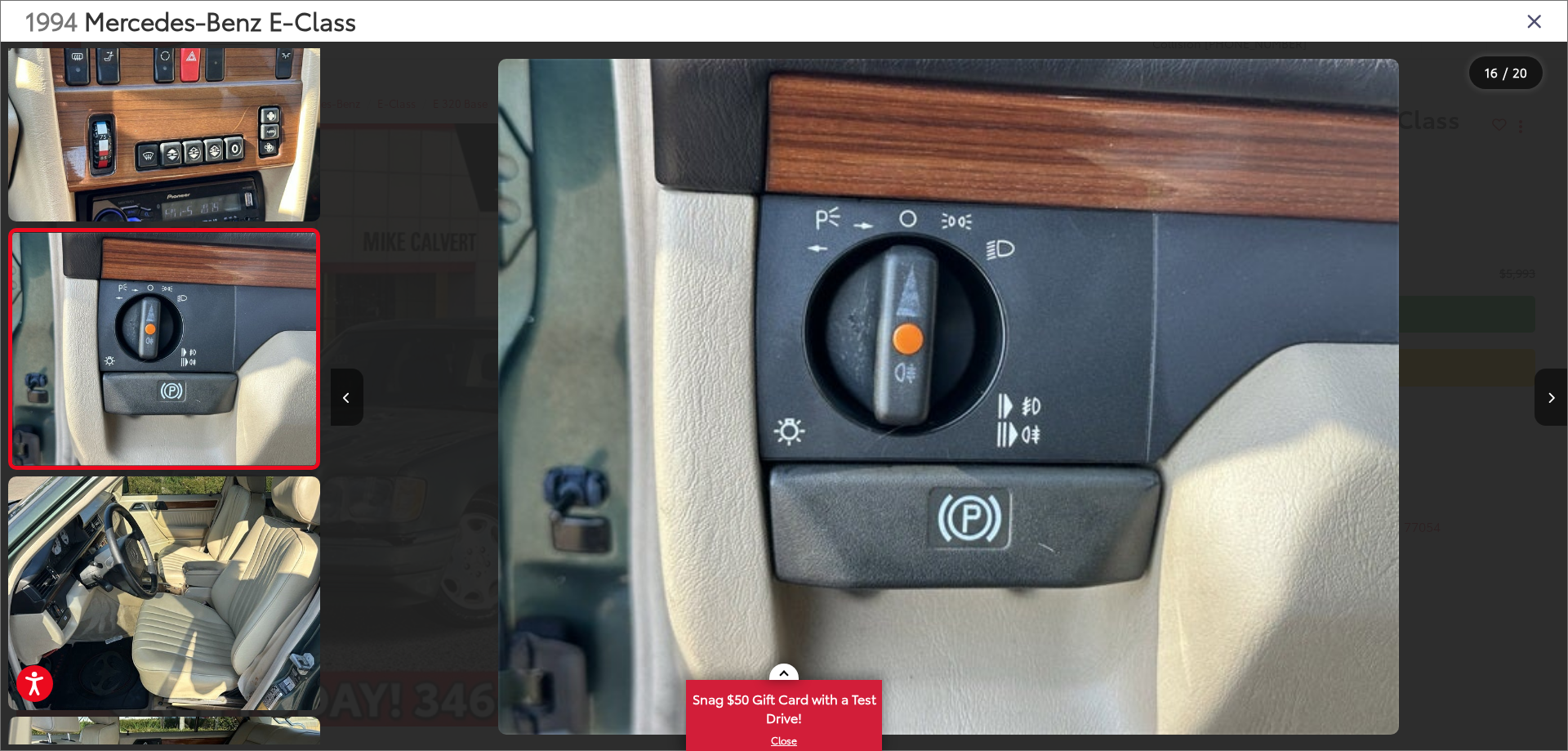
click at [1528, 18] on icon "Close gallery" at bounding box center [1534, 21] width 17 height 21
